Goal: Transaction & Acquisition: Purchase product/service

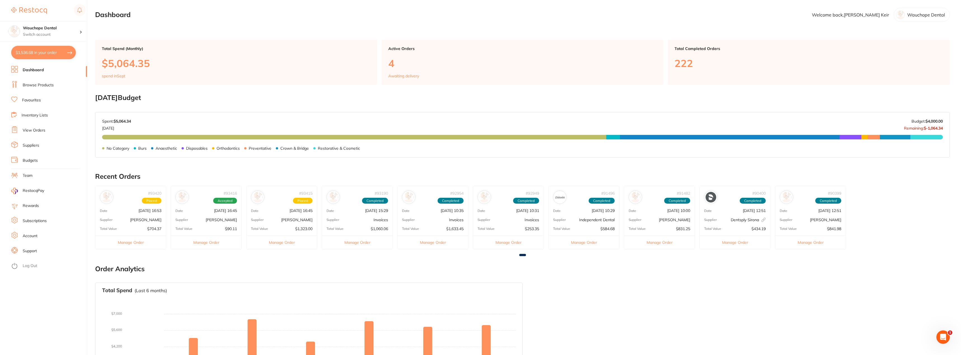
click at [36, 50] on button "$1,536.68 in your order" at bounding box center [43, 52] width 65 height 13
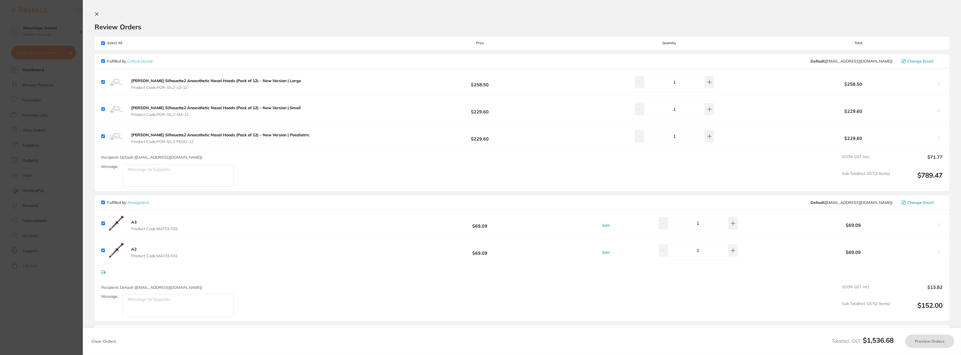
checkbox input "true"
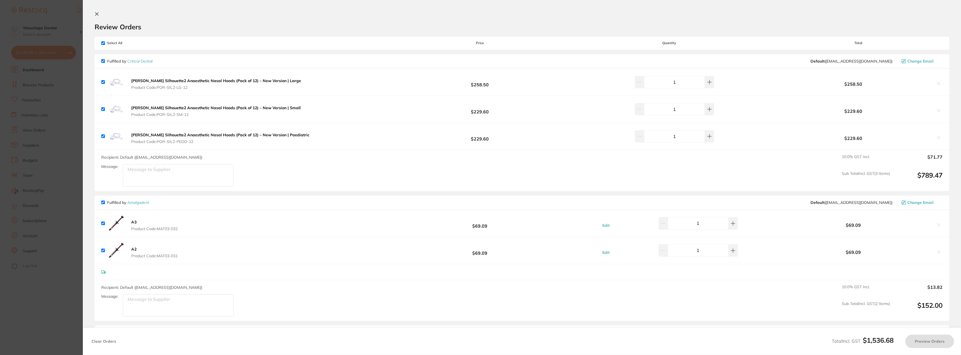
checkbox input "true"
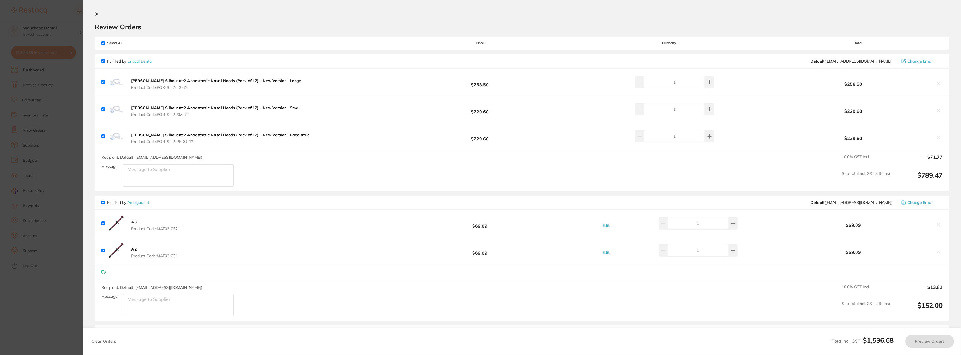
checkbox input "true"
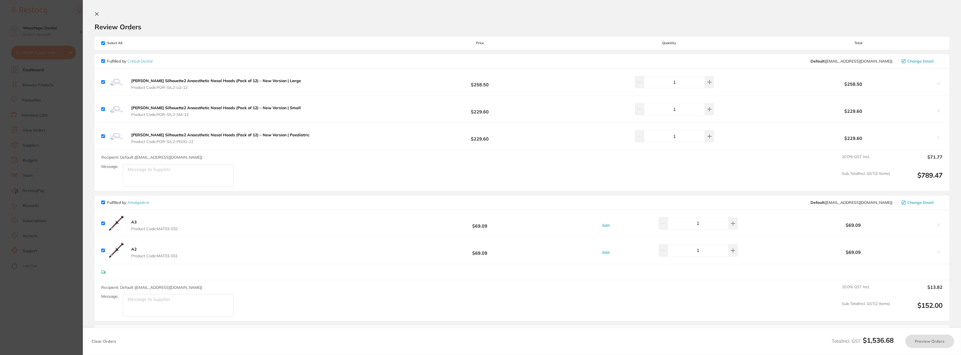
checkbox input "true"
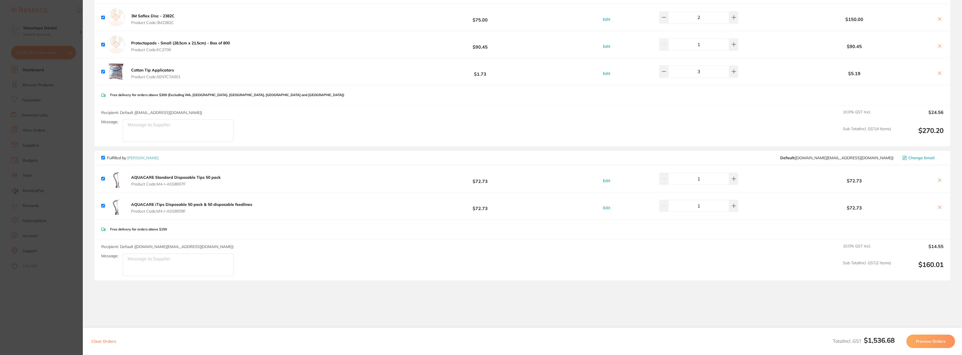
scroll to position [407, 0]
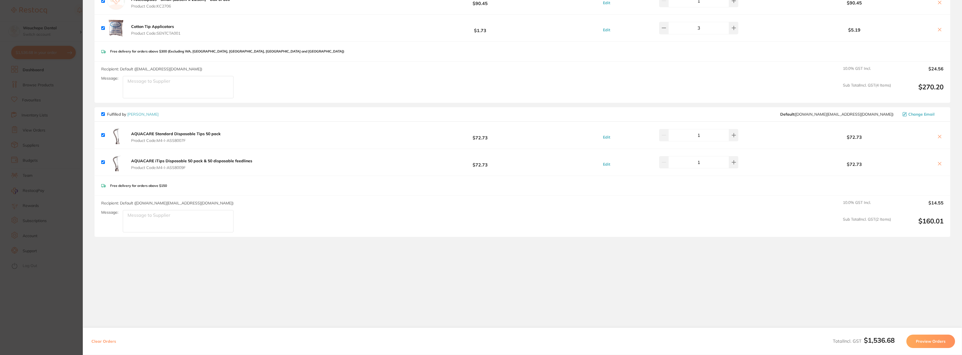
click at [938, 136] on icon at bounding box center [940, 137] width 4 height 4
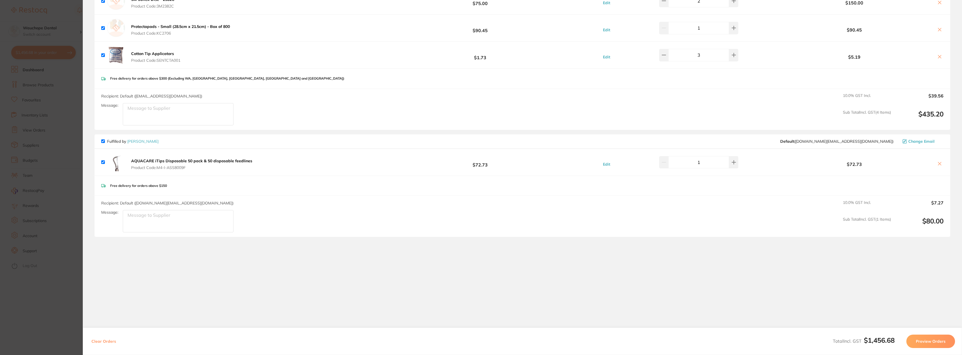
click at [938, 162] on icon at bounding box center [940, 164] width 4 height 4
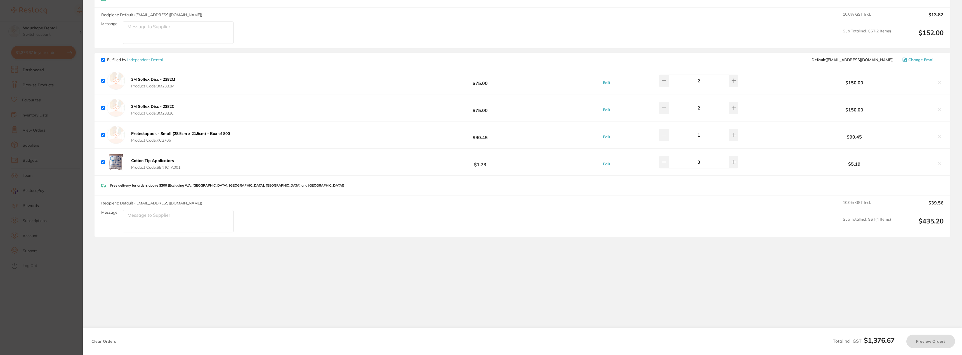
checkbox input "true"
